Goal: Task Accomplishment & Management: Use online tool/utility

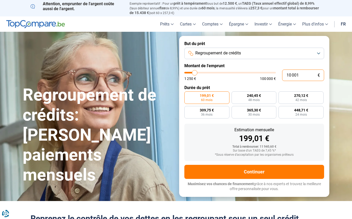
click at [306, 76] on input "10 001" at bounding box center [303, 75] width 42 height 11
drag, startPoint x: 285, startPoint y: 75, endPoint x: 317, endPoint y: 76, distance: 32.0
click at [317, 76] on div "10 001 €" at bounding box center [303, 75] width 42 height 11
type input "1"
type input "1250"
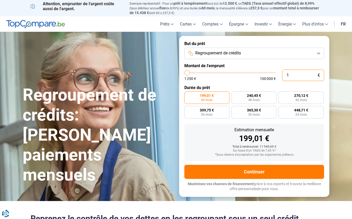
type input "12"
type input "1250"
type input "125"
type input "1250"
type input "1 250"
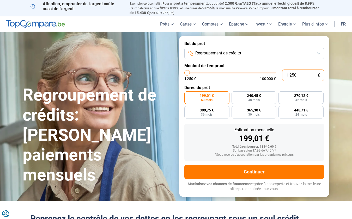
radio input "true"
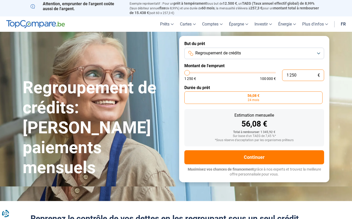
drag, startPoint x: 297, startPoint y: 74, endPoint x: 264, endPoint y: 72, distance: 33.4
click at [264, 72] on div "1 250 € 1 250 € 100 000 €" at bounding box center [254, 75] width 140 height 11
type input "1"
type input "1250"
type input "12"
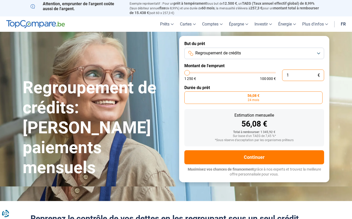
type input "1250"
type input "1 250"
type input "1250"
type input "12 500"
type input "12500"
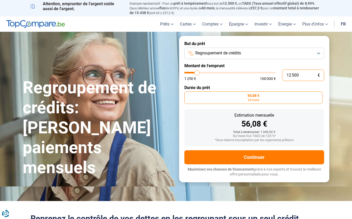
radio input "false"
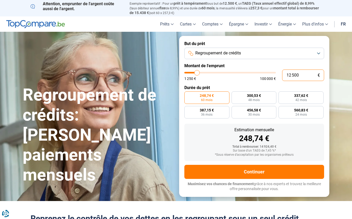
type input "12 500"
